Goal: Find specific page/section: Find specific page/section

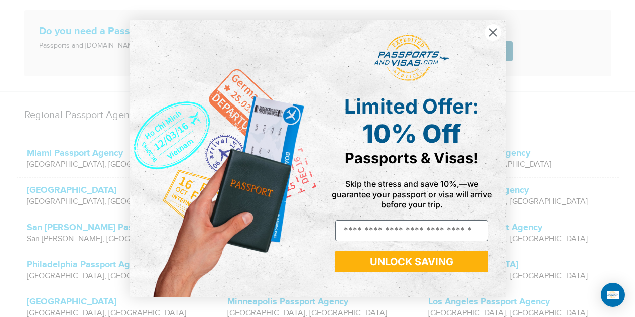
scroll to position [401, 0]
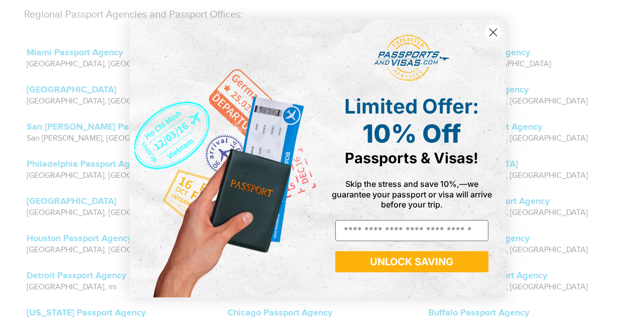
click at [492, 33] on icon "Close dialog" at bounding box center [492, 32] width 7 height 7
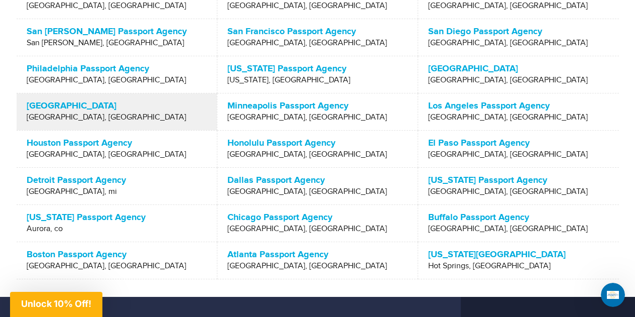
scroll to position [502, 0]
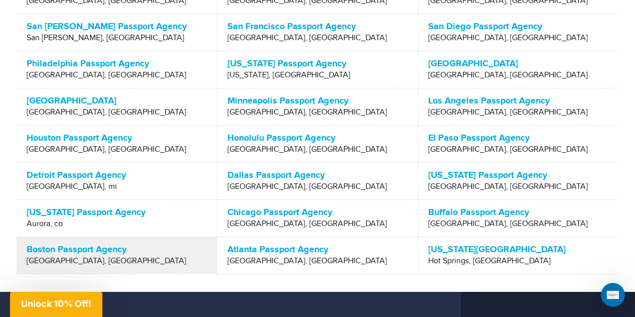
click at [109, 248] on p "Boston Passport Agency" at bounding box center [117, 249] width 180 height 10
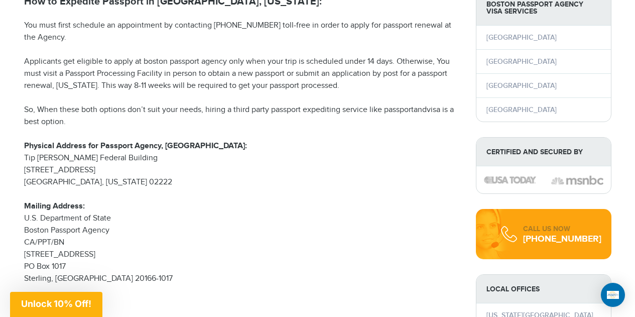
scroll to position [301, 0]
